Goal: Information Seeking & Learning: Check status

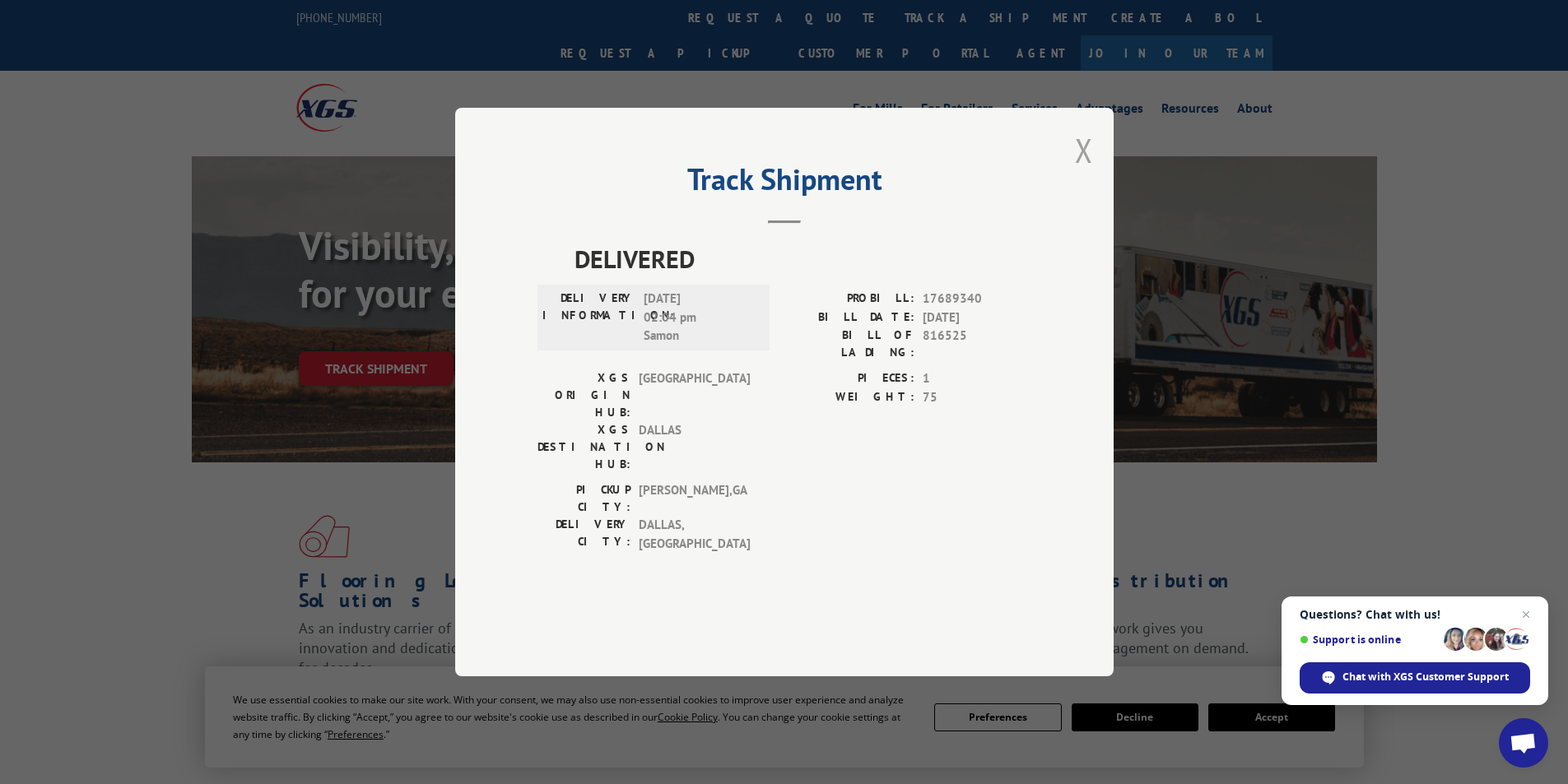
click at [1086, 172] on button "Close modal" at bounding box center [1083, 150] width 18 height 44
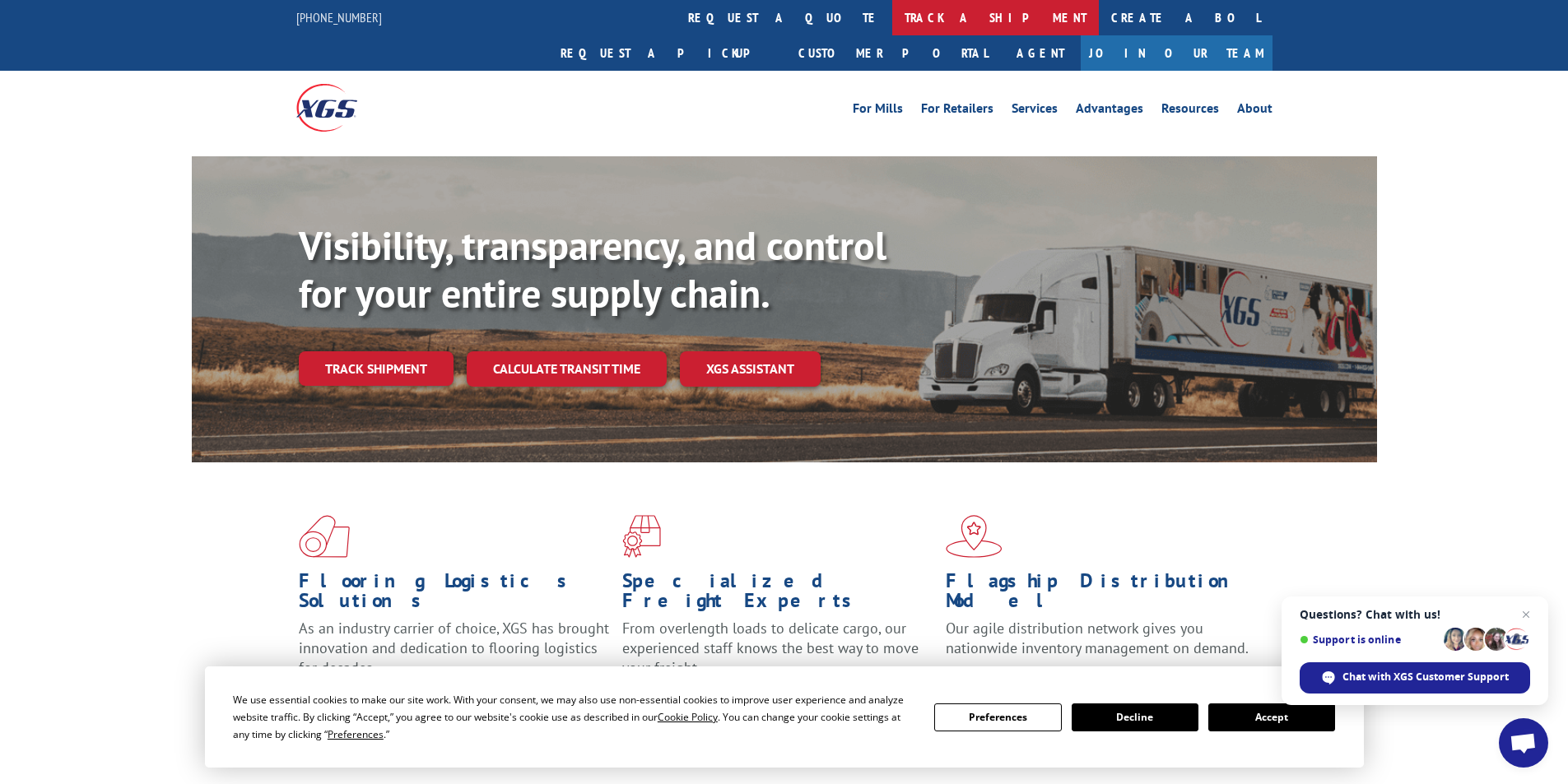
click at [893, 15] on link "track a shipment" at bounding box center [996, 17] width 207 height 35
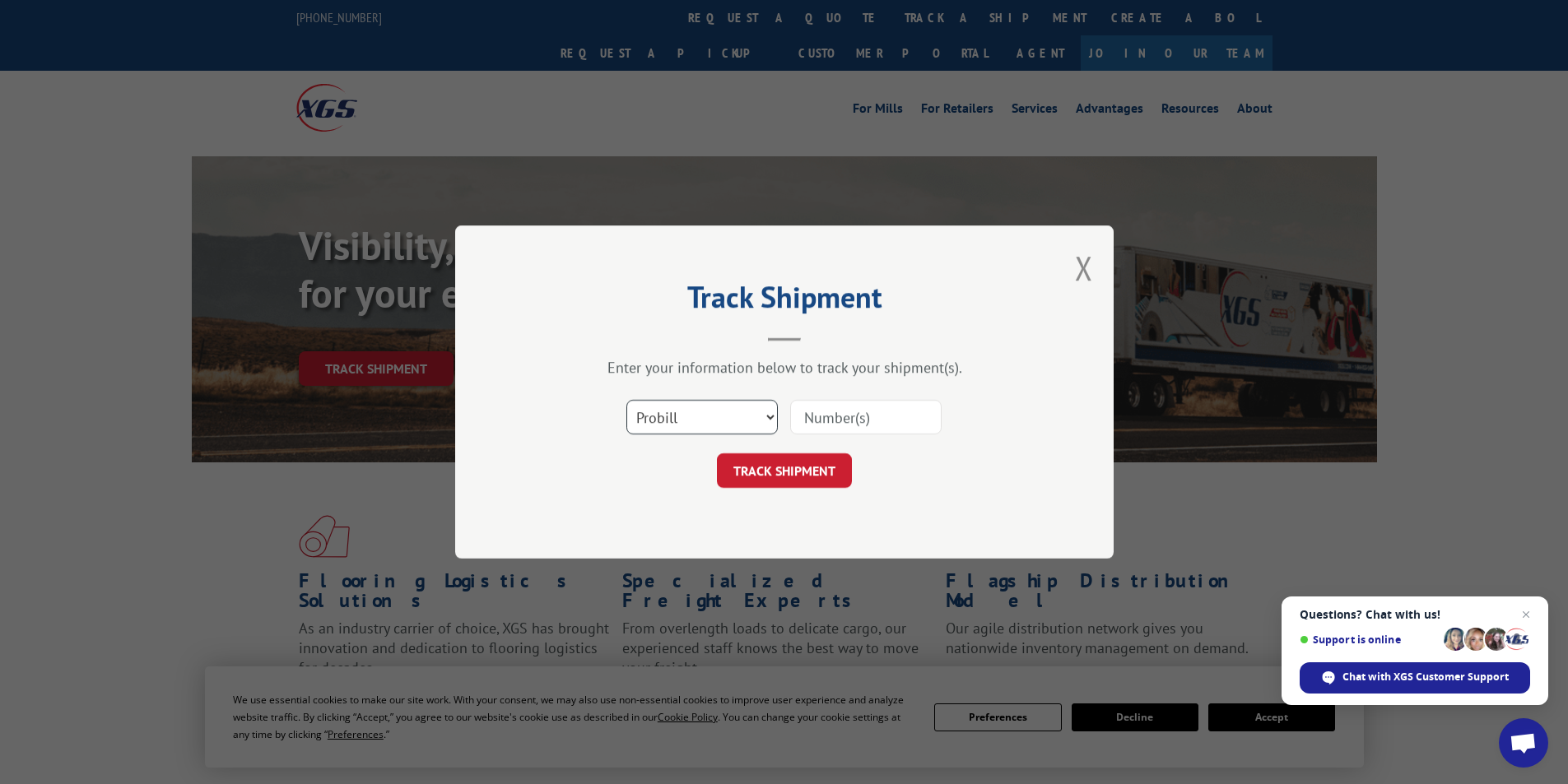
click at [698, 411] on select "Select category... Probill BOL PO" at bounding box center [702, 417] width 151 height 34
select select "bol"
click at [627, 400] on select "Select category... Probill BOL PO" at bounding box center [702, 417] width 151 height 34
click at [813, 423] on input at bounding box center [866, 417] width 151 height 34
type input "3398352"
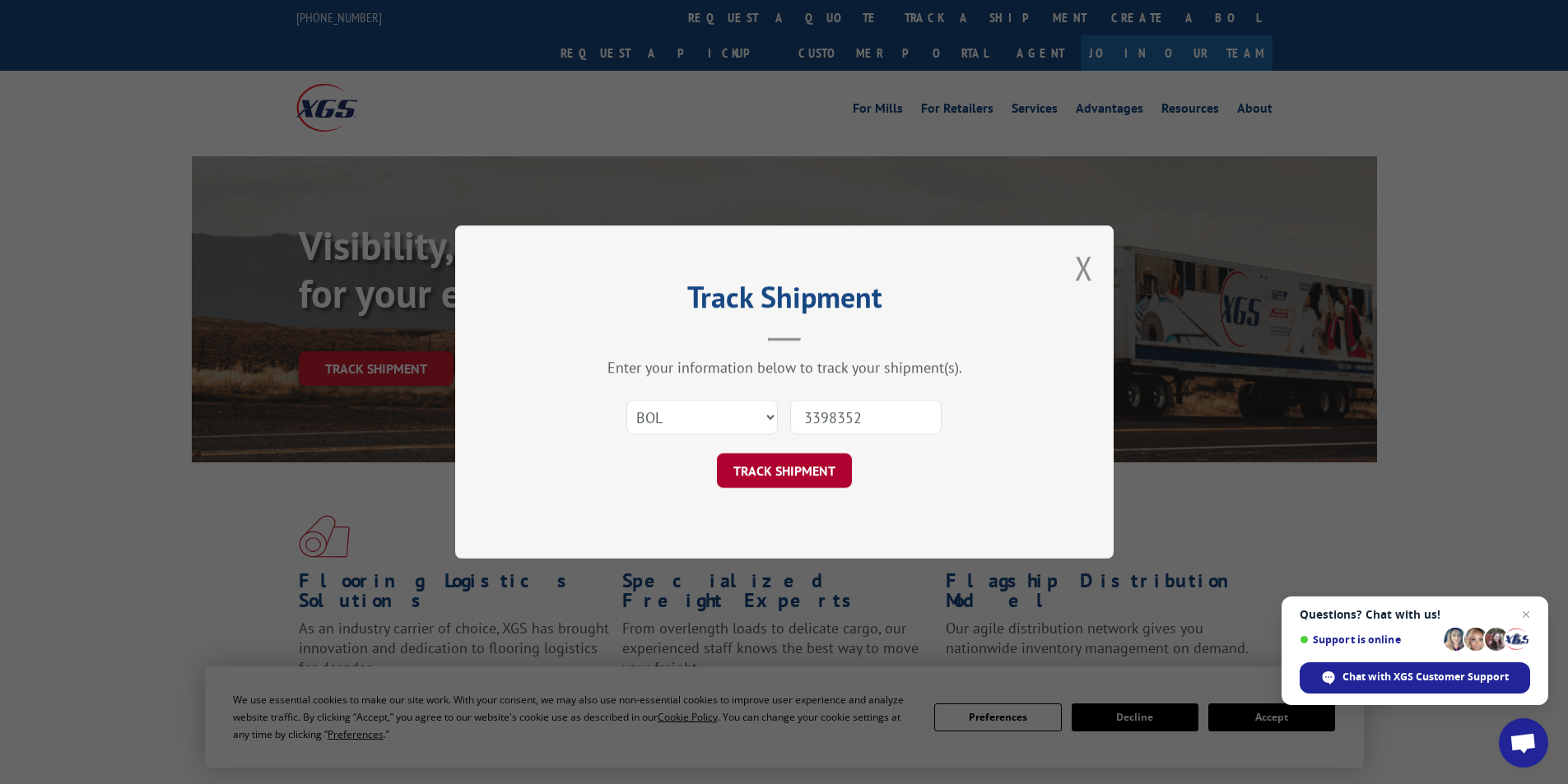
click at [808, 459] on button "TRACK SHIPMENT" at bounding box center [784, 470] width 135 height 34
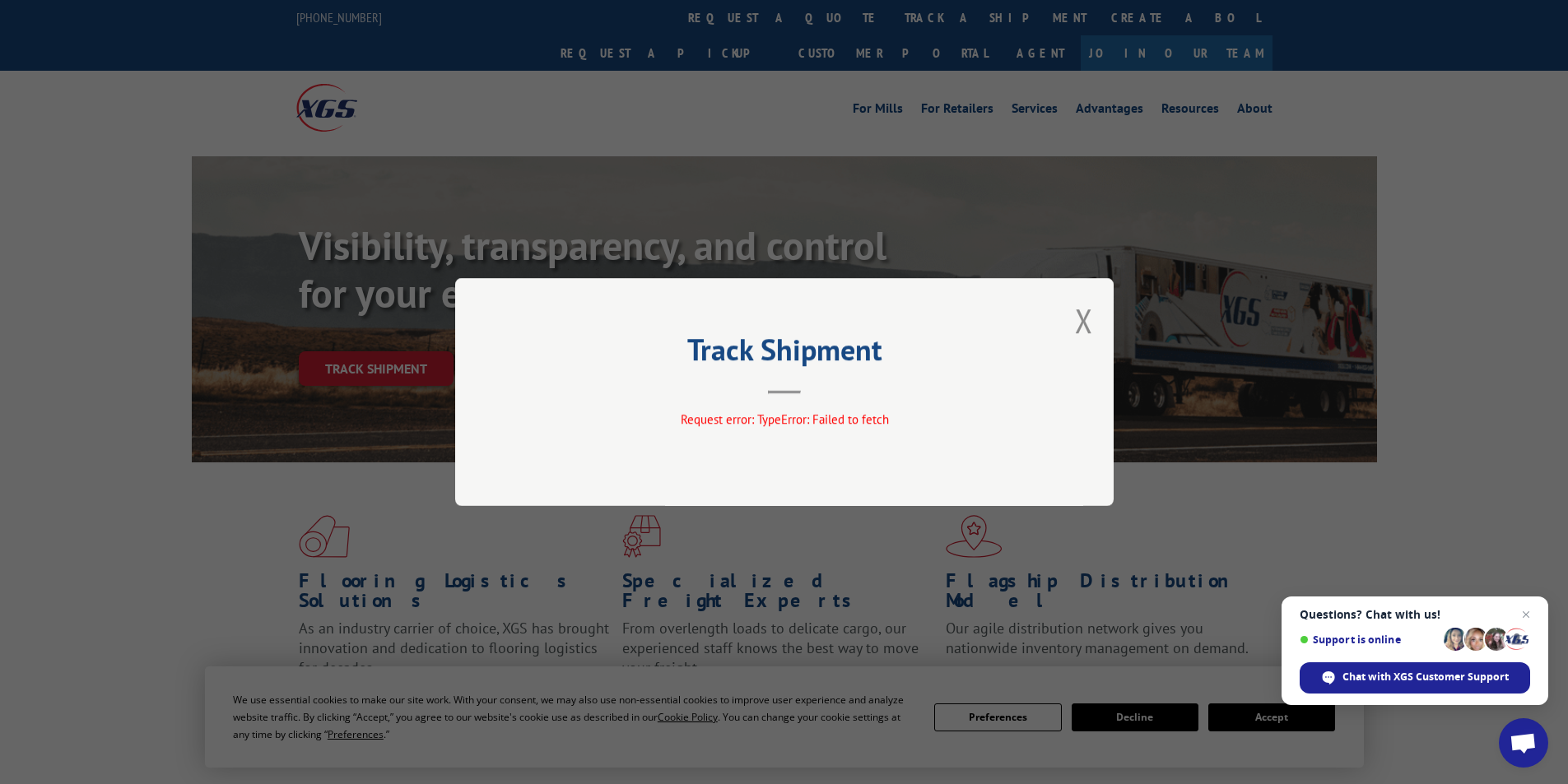
click at [1096, 316] on div "Track Shipment Request error: TypeError: Failed to fetch" at bounding box center [784, 392] width 658 height 228
click at [1093, 316] on div "Track Shipment Request error: TypeError: Failed to fetch" at bounding box center [784, 392] width 658 height 228
click at [1091, 317] on button "Close modal" at bounding box center [1083, 320] width 18 height 44
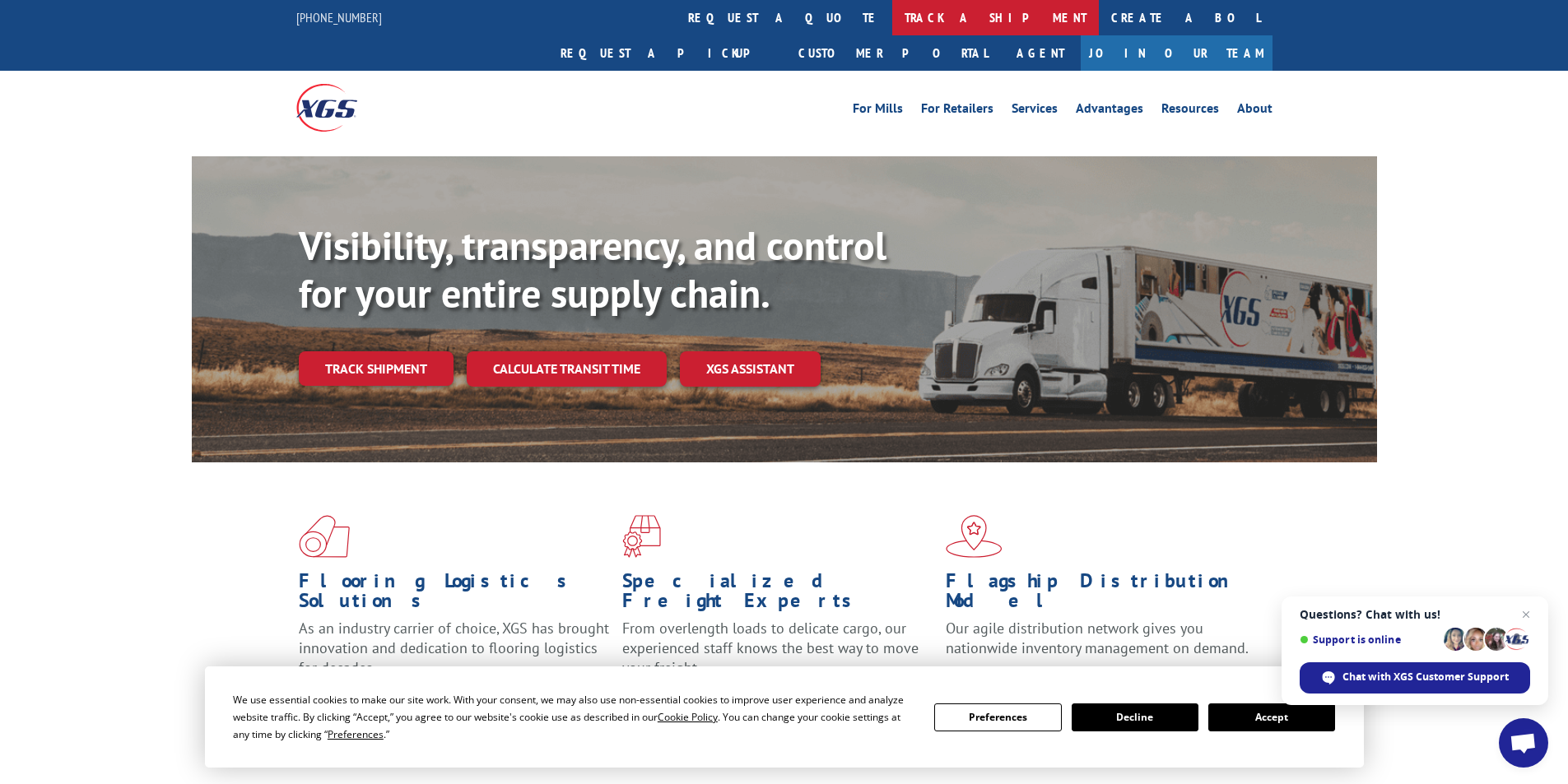
click at [893, 15] on link "track a shipment" at bounding box center [996, 17] width 207 height 35
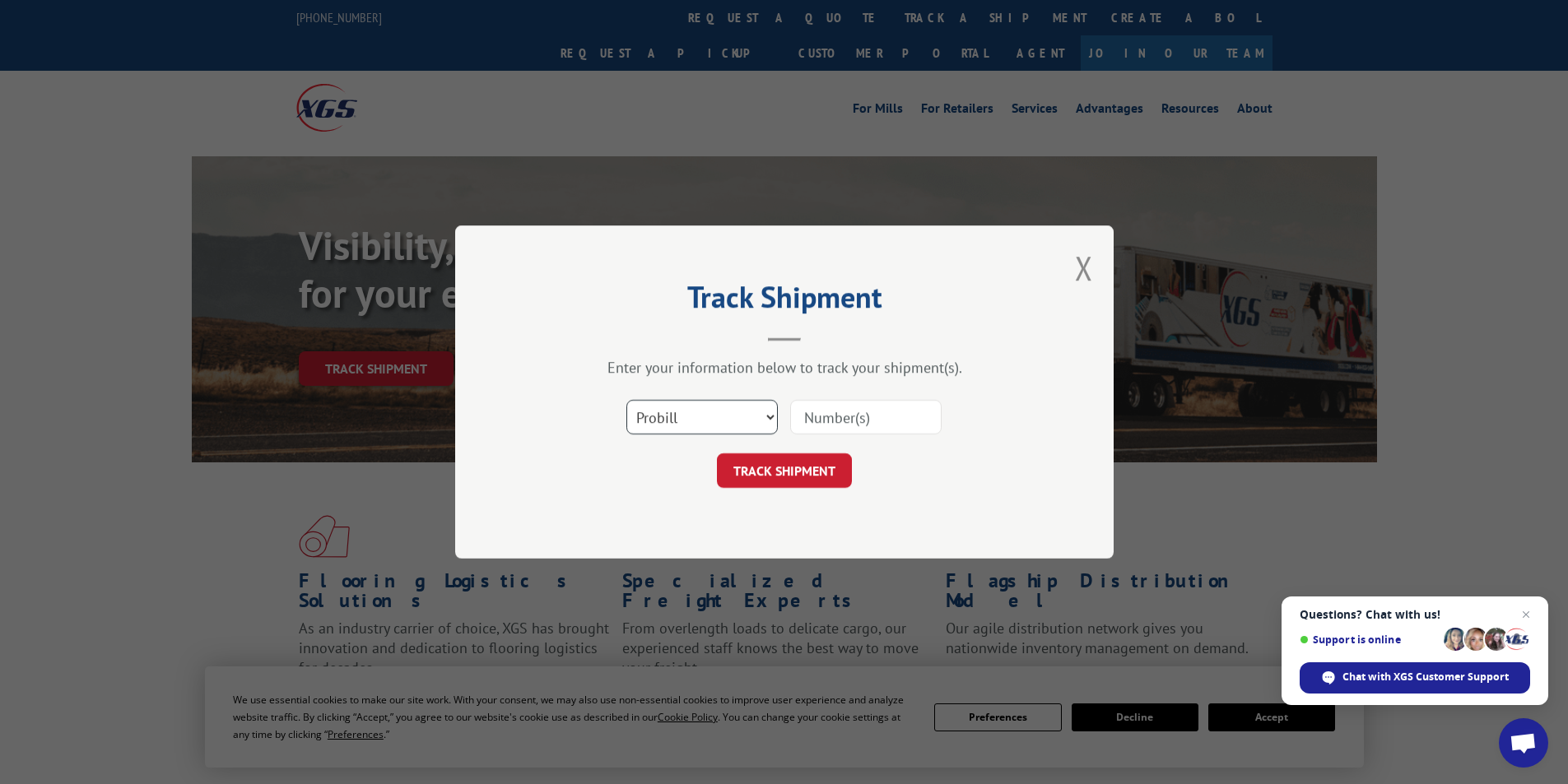
click at [730, 413] on select "Select category... Probill BOL PO" at bounding box center [702, 417] width 151 height 34
select select "bol"
click at [627, 400] on select "Select category... Probill BOL PO" at bounding box center [702, 417] width 151 height 34
click at [835, 413] on input at bounding box center [866, 417] width 151 height 34
type input "3398352"
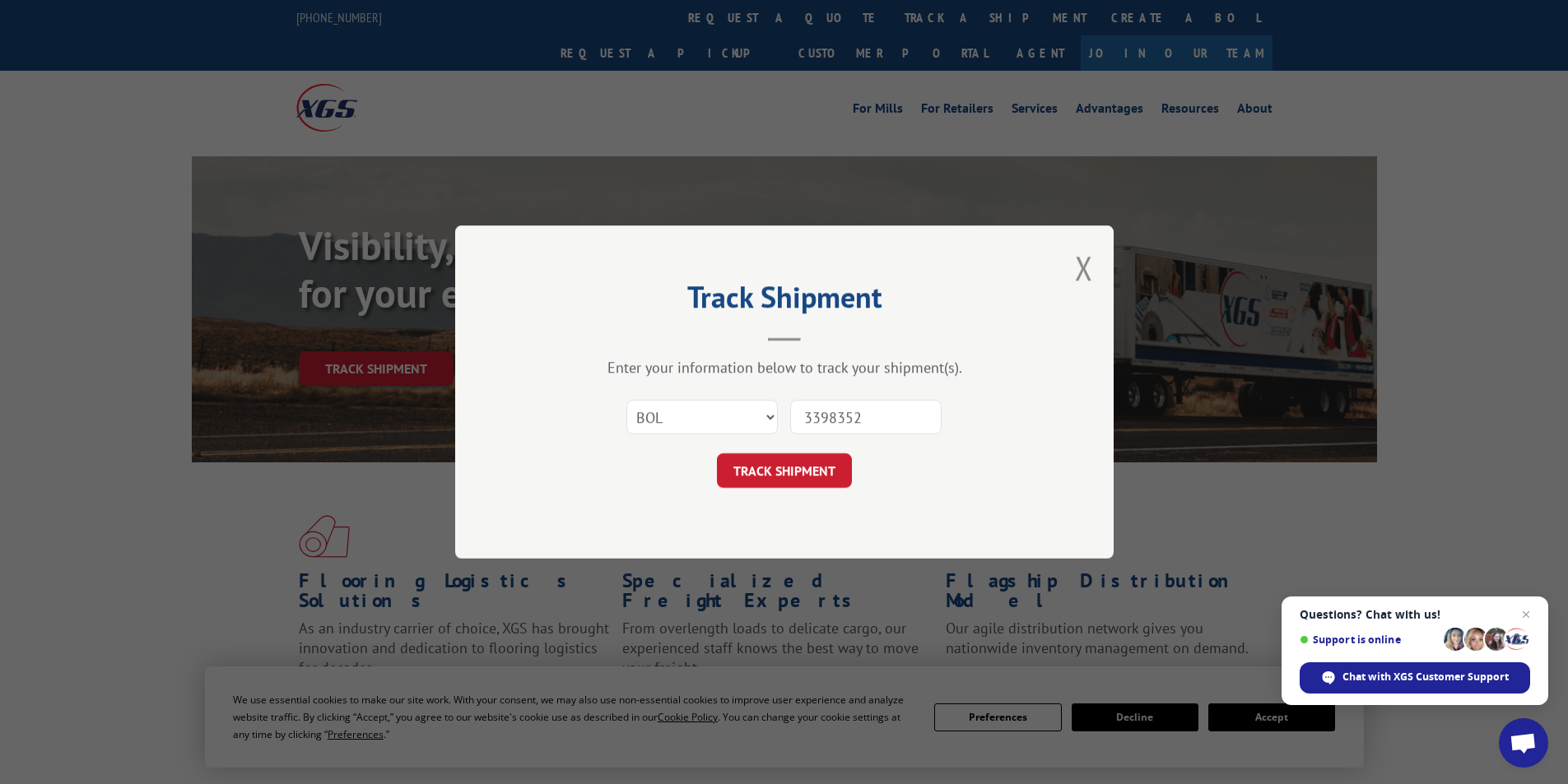
click at [836, 479] on button "TRACK SHIPMENT" at bounding box center [784, 470] width 135 height 34
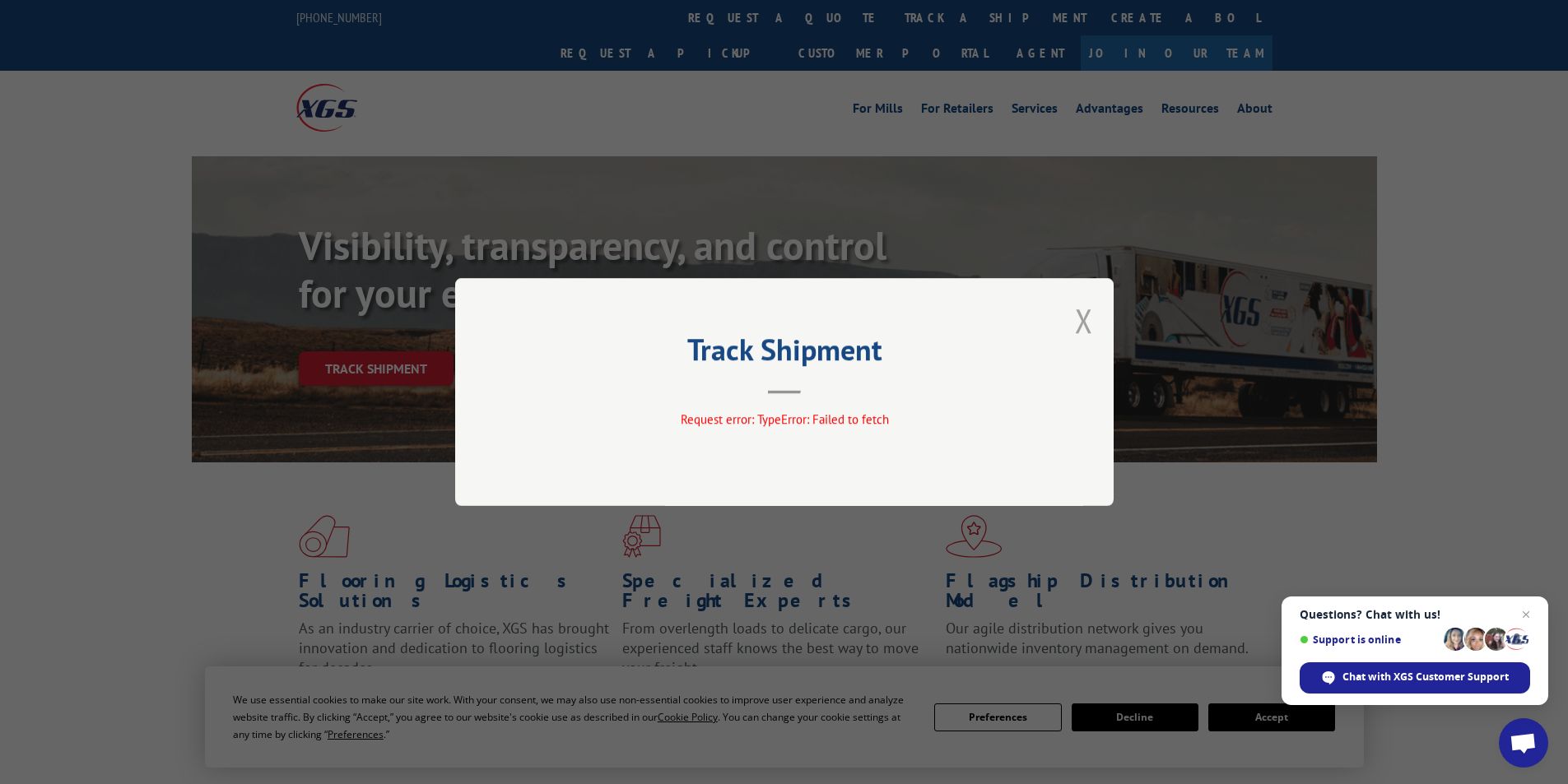
click at [1081, 323] on button "Close modal" at bounding box center [1083, 320] width 18 height 44
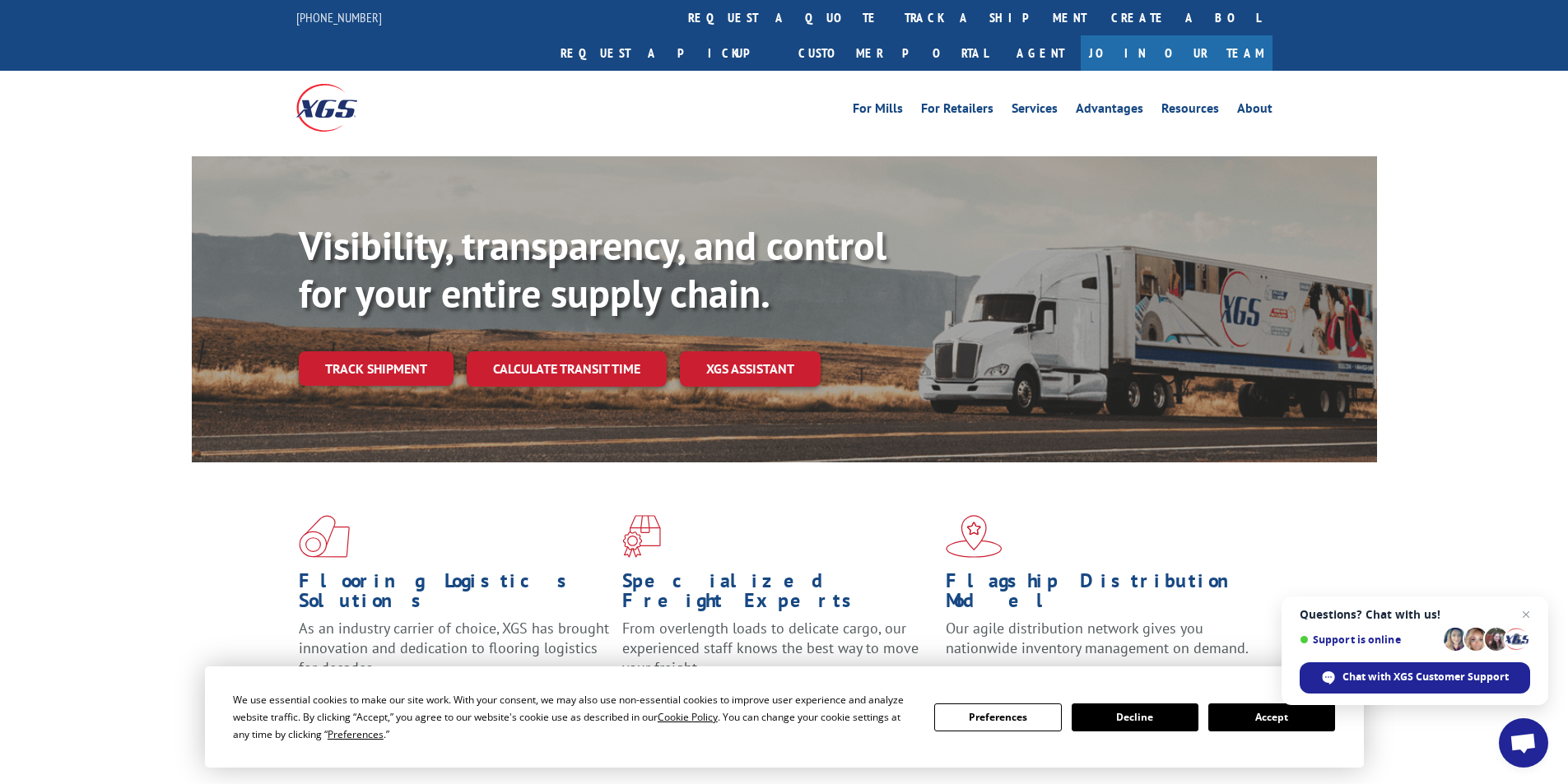
click at [1259, 710] on button "Accept" at bounding box center [1272, 717] width 127 height 28
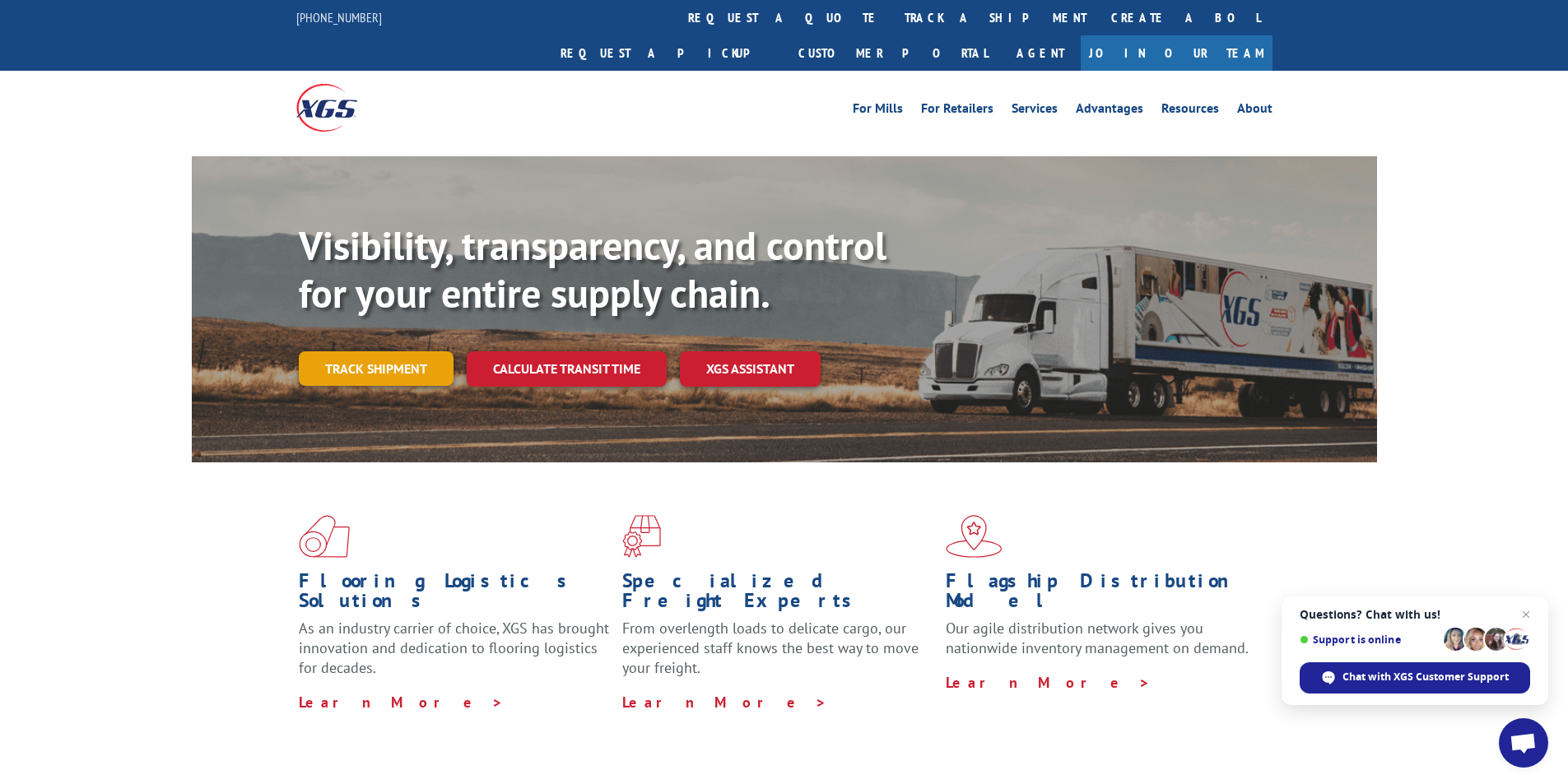
click at [390, 351] on link "Track shipment" at bounding box center [376, 368] width 154 height 34
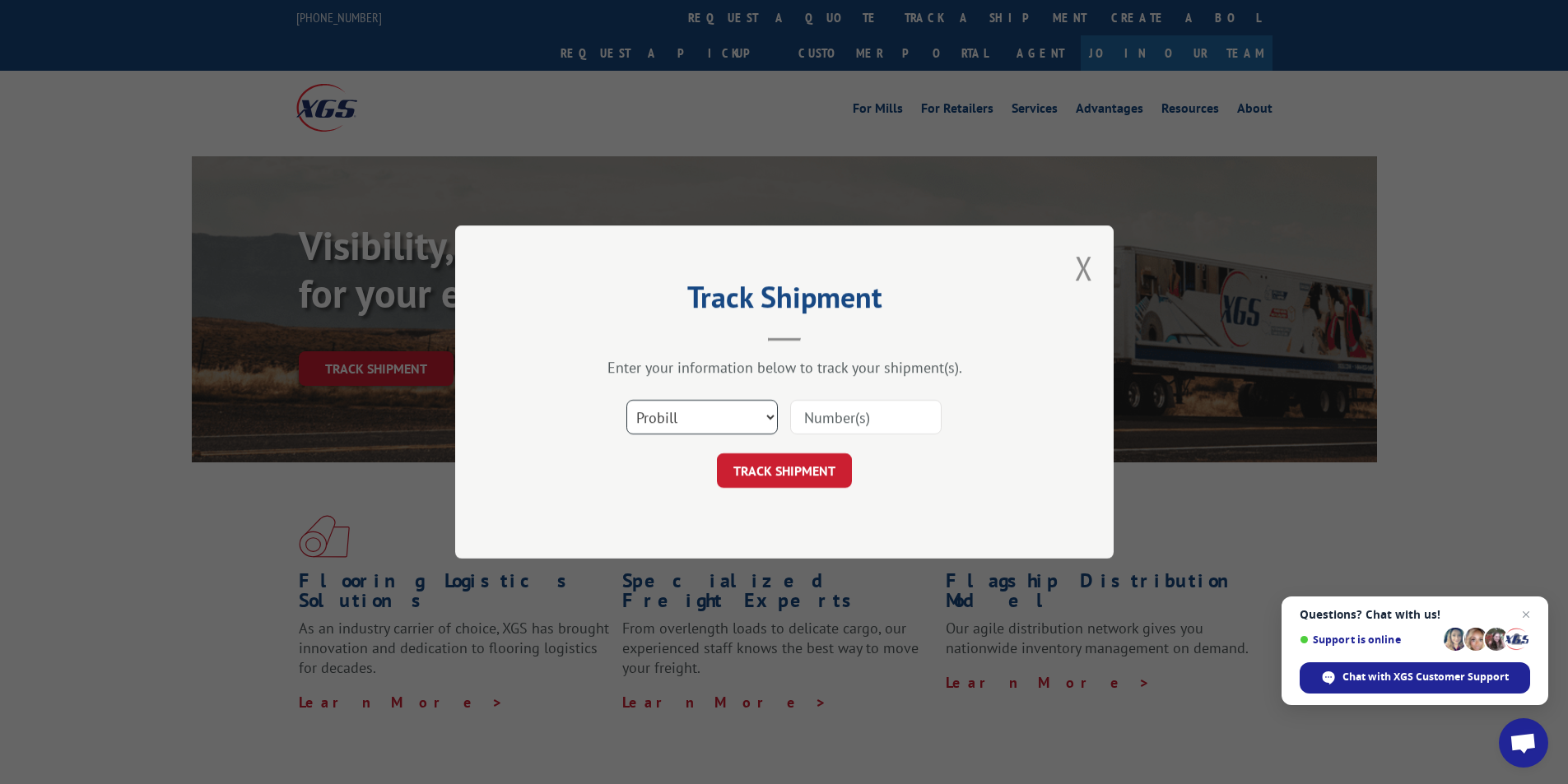
click at [746, 415] on select "Select category... Probill BOL PO" at bounding box center [702, 417] width 151 height 34
select select "bol"
click at [627, 400] on select "Select category... Probill BOL PO" at bounding box center [702, 417] width 151 height 34
click at [800, 413] on input at bounding box center [866, 417] width 151 height 34
type input "3398352"
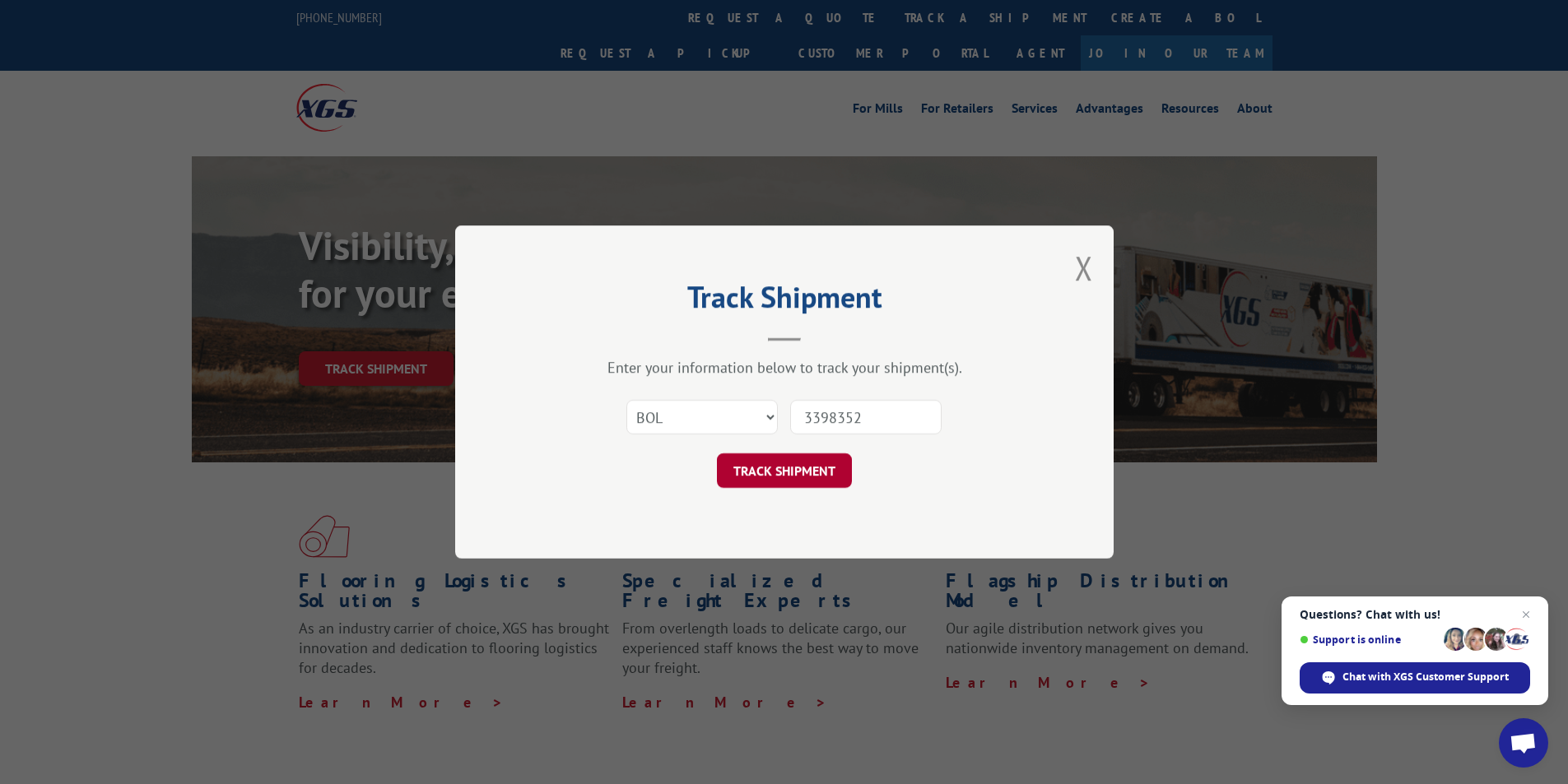
click at [779, 462] on button "TRACK SHIPMENT" at bounding box center [784, 470] width 135 height 34
